Goal: Task Accomplishment & Management: Manage account settings

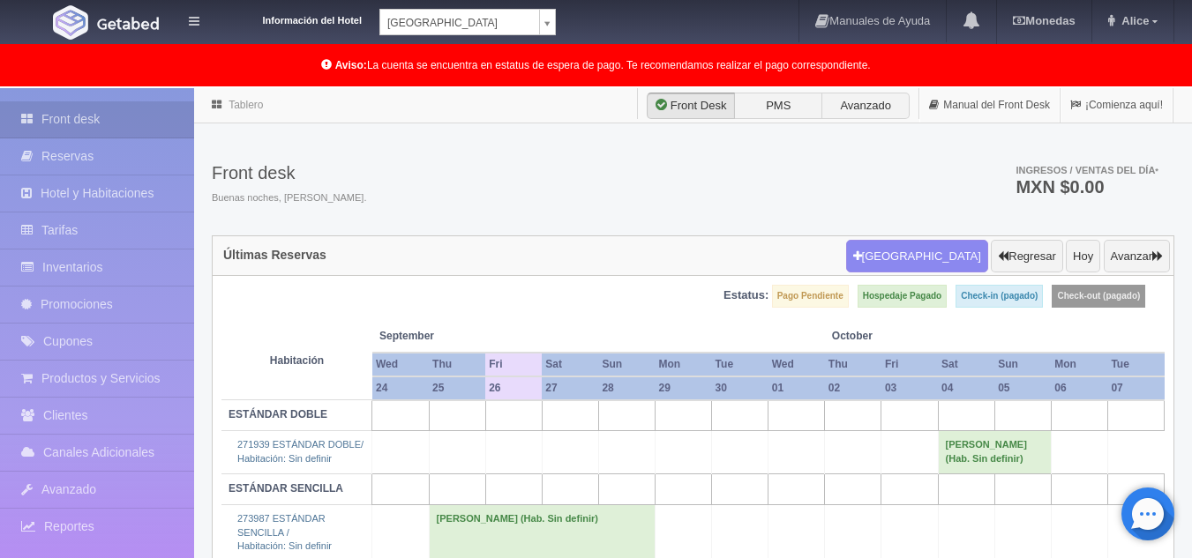
click at [552, 88] on body "Información del Hotel [GEOGRAPHIC_DATA] Campeche [GEOGRAPHIC_DATA] Colonial Man…" at bounding box center [596, 368] width 1192 height 560
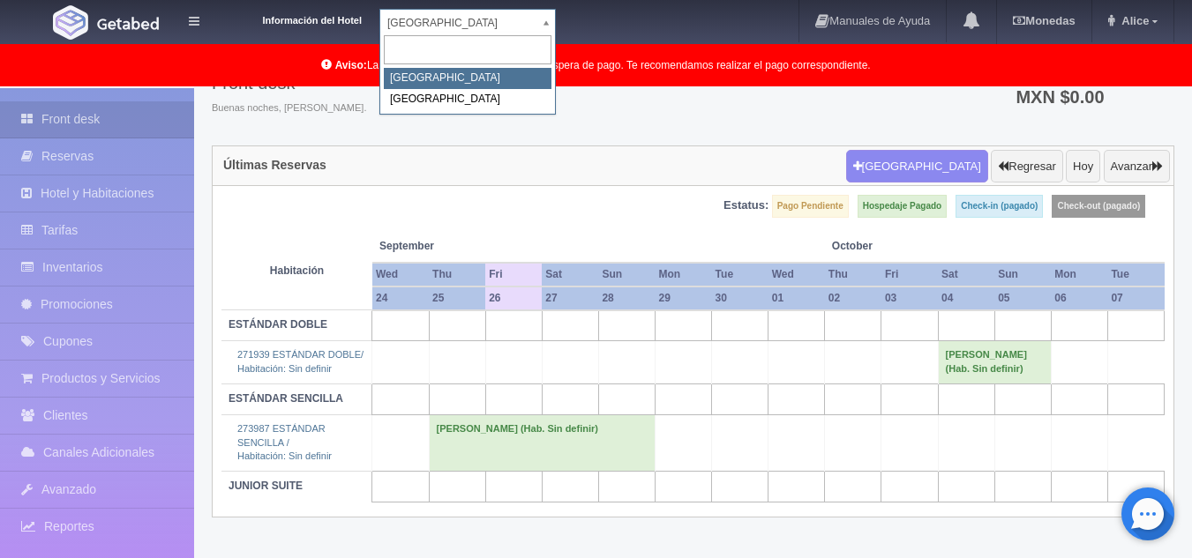
select select "342"
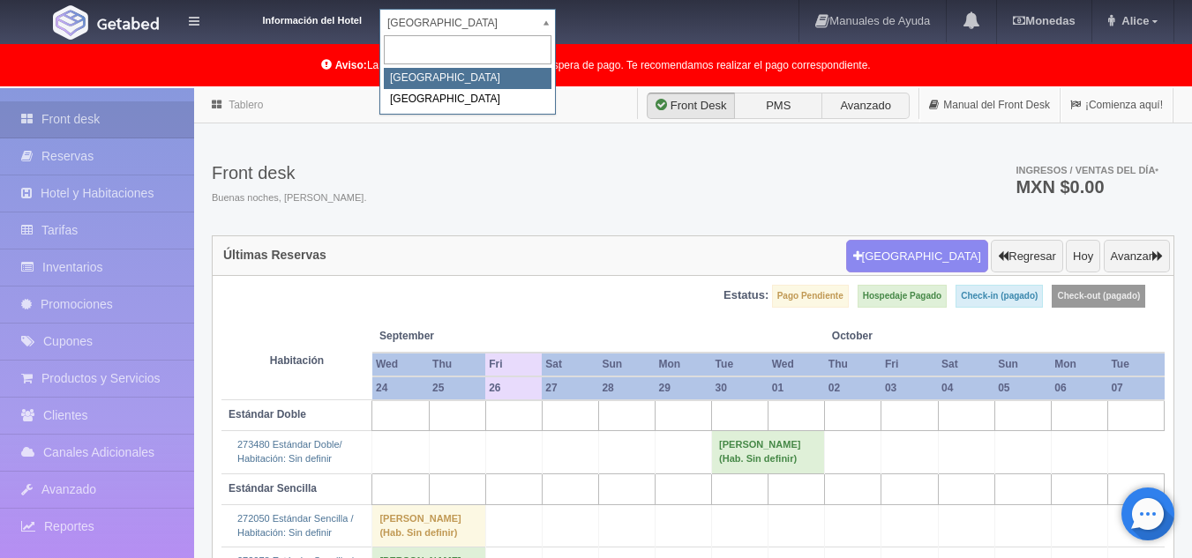
click at [546, 88] on body "Información del Hotel Hotel Plaza Campeche Hotel Plaza Campeche Hotel Plaza Col…" at bounding box center [596, 454] width 1192 height 732
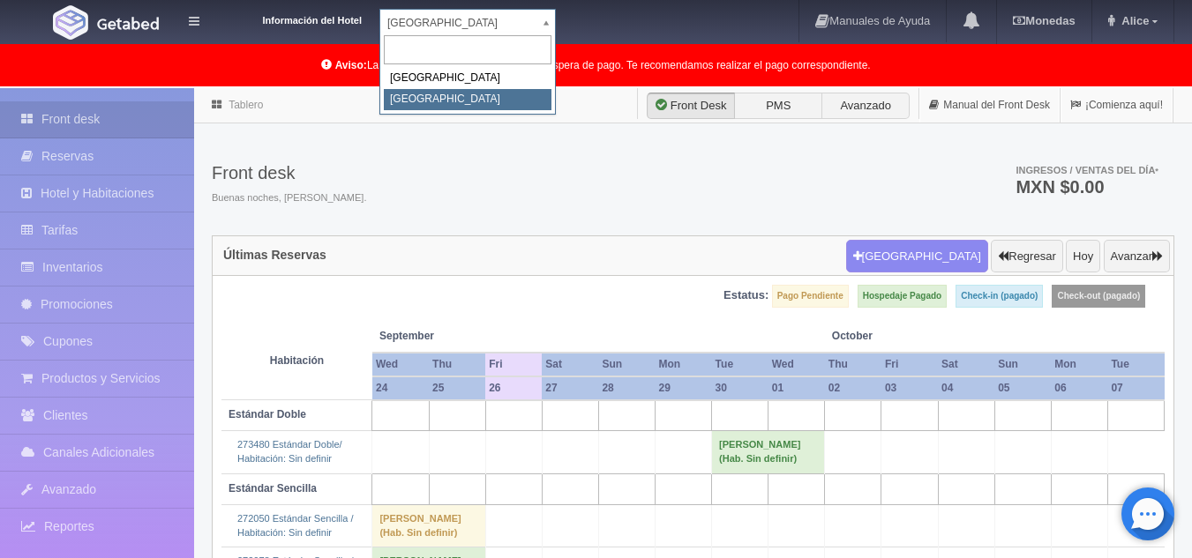
select select "375"
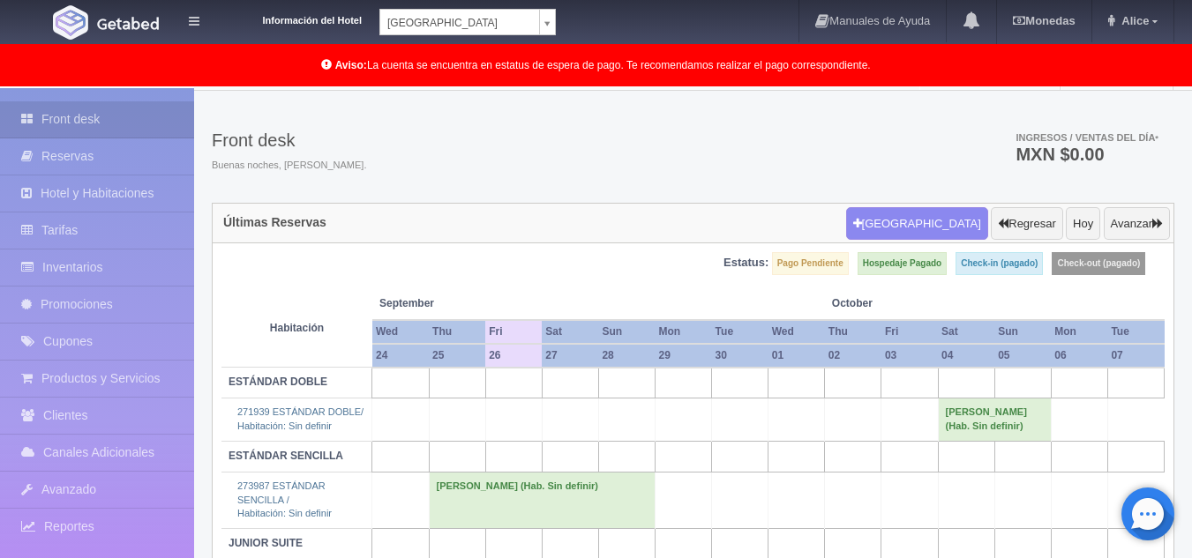
scroll to position [2, 0]
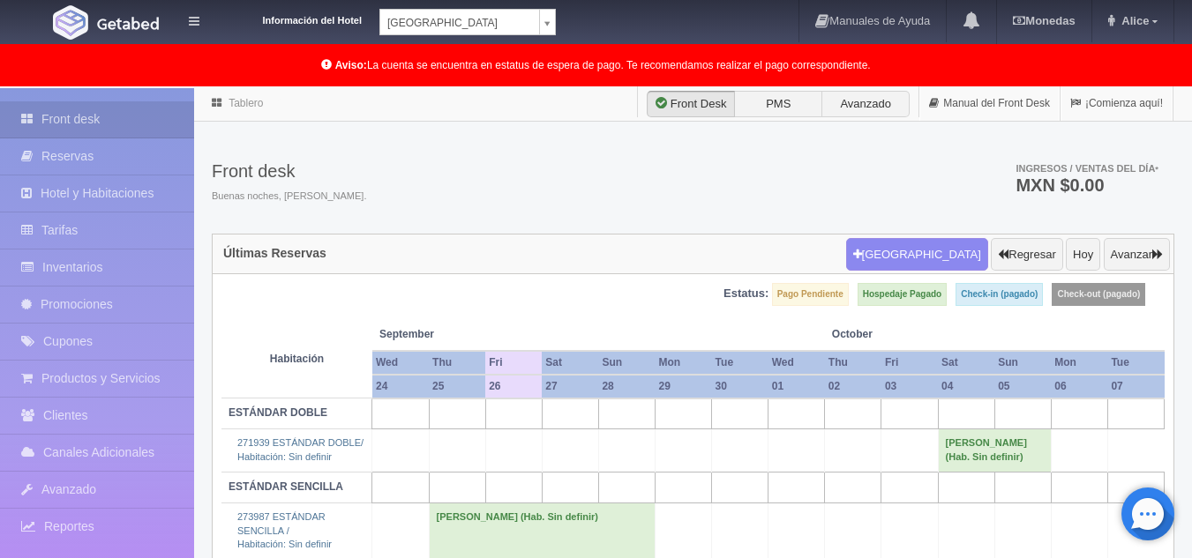
click at [962, 141] on div "Front desk Buenas noches, Alice. Ingresos / Ventas del día * MXN $0.00" at bounding box center [693, 186] width 962 height 94
